Goal: Check status: Check status

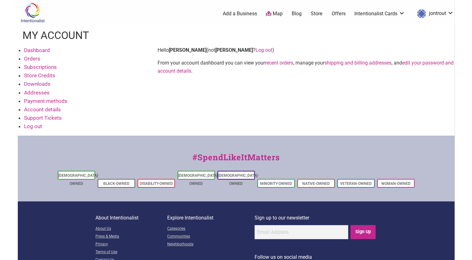
click at [44, 50] on link "Dashboard" at bounding box center [37, 50] width 26 height 6
click at [378, 31] on link "Buy Black Card" at bounding box center [380, 30] width 41 height 7
click at [400, 14] on link "Intentionalist Cards" at bounding box center [379, 13] width 51 height 7
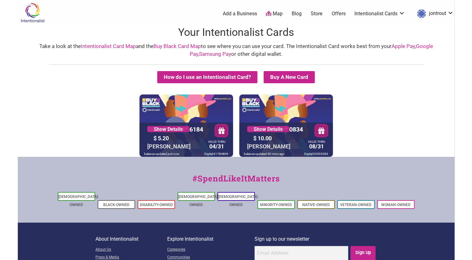
click at [400, 13] on link "Intentionalist Cards" at bounding box center [379, 13] width 51 height 7
click at [186, 109] on div "5530 01** **** 6184 Show Details $ 5.20 [PERSON_NAME] VALID THRU 04/31 balance …" at bounding box center [186, 126] width 94 height 62
click at [180, 129] on link "Show Details" at bounding box center [168, 129] width 42 height 6
